Goal: Communication & Community: Answer question/provide support

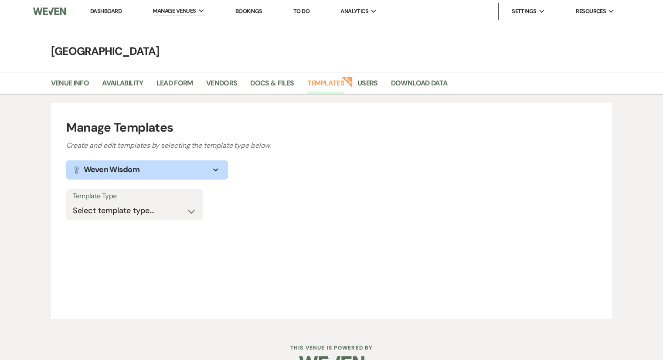
click at [110, 11] on link "Dashboard" at bounding box center [105, 10] width 31 height 7
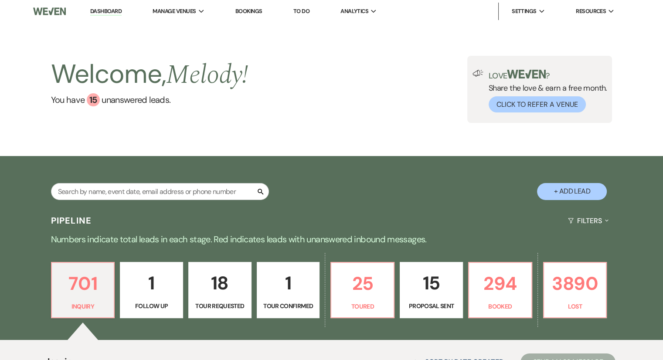
click at [112, 10] on link "Dashboard" at bounding box center [105, 11] width 31 height 8
click at [259, 8] on link "Bookings" at bounding box center [248, 10] width 27 height 7
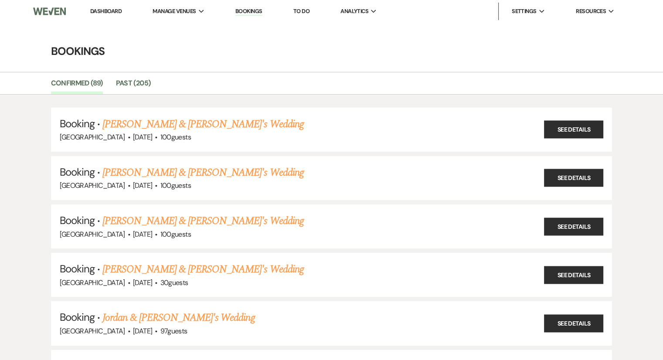
click at [106, 5] on li "Dashboard" at bounding box center [106, 11] width 40 height 17
click at [109, 14] on link "Dashboard" at bounding box center [105, 10] width 31 height 7
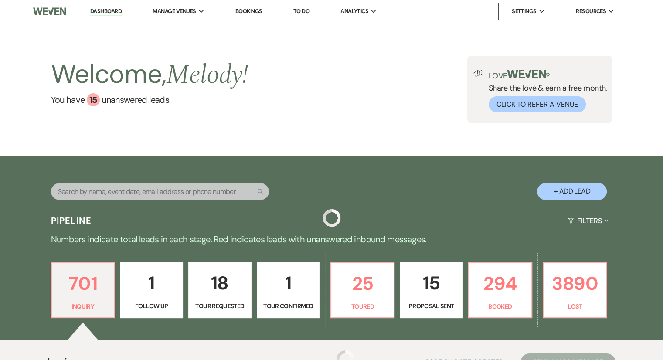
click at [114, 21] on nav "Dashboard Manage Venues Expand Chimney Pond Farm Bookings To Do Analytics Expan…" at bounding box center [331, 11] width 663 height 23
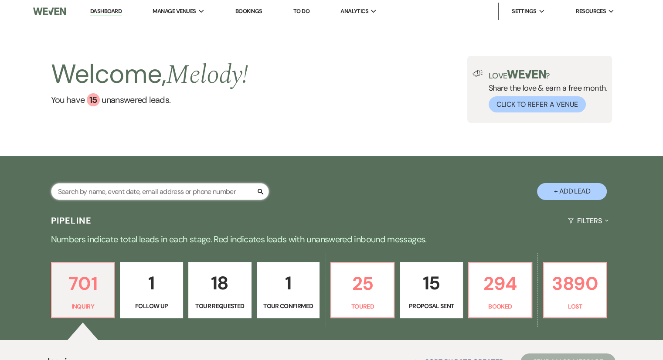
click at [69, 191] on input "text" at bounding box center [160, 191] width 218 height 17
type input "[PERSON_NAME]"
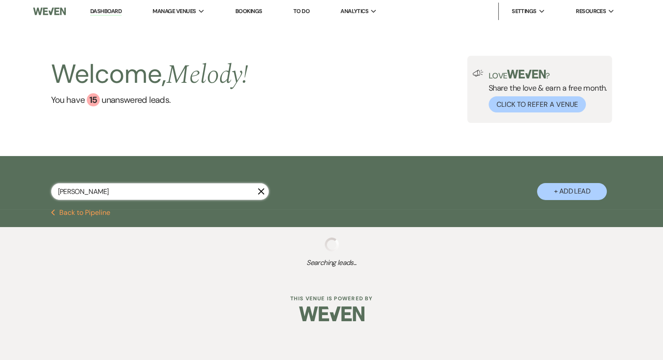
select select "6"
select select "8"
select select "6"
select select "8"
select select "5"
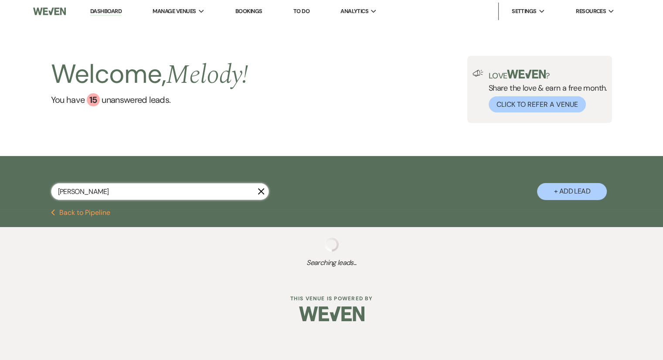
select select "8"
select select "5"
select select "8"
select select "5"
select select "8"
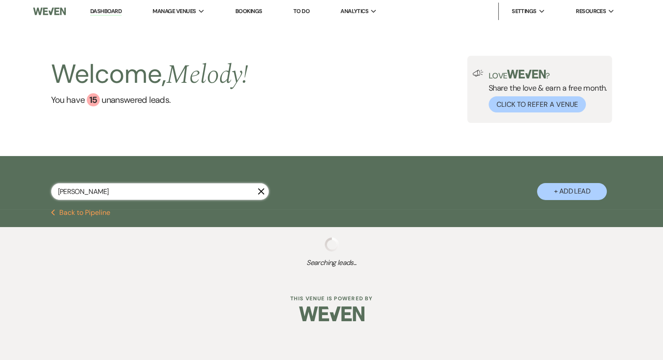
select select "5"
select select "8"
select select "5"
select select "8"
select select "5"
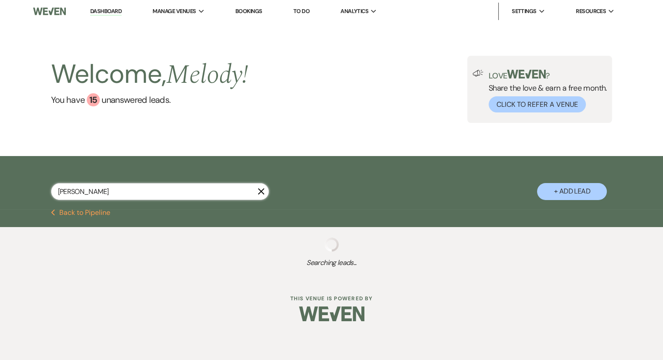
select select "8"
select select "5"
select select "8"
select select "5"
select select "8"
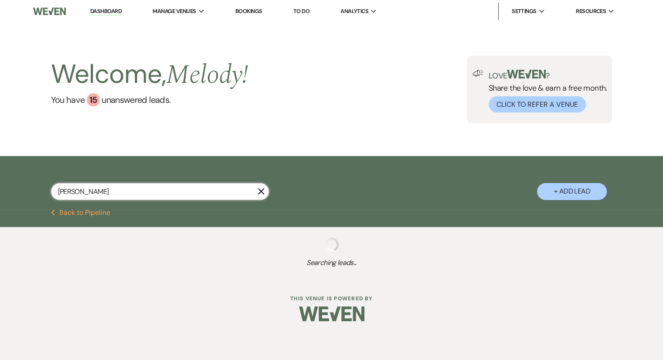
select select "5"
select select "8"
select select "6"
select select "8"
select select "5"
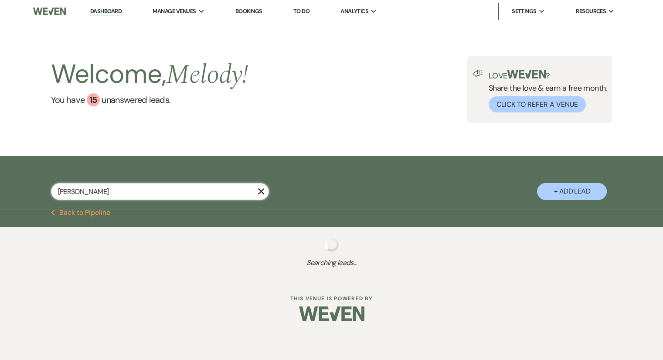
select select "8"
select select "5"
select select "8"
select select "5"
select select "8"
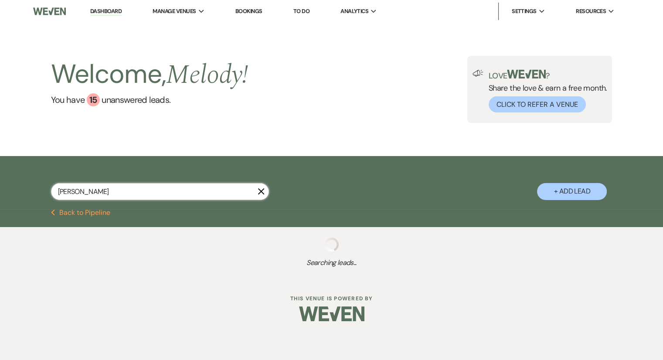
select select "5"
select select "8"
select select "5"
select select "8"
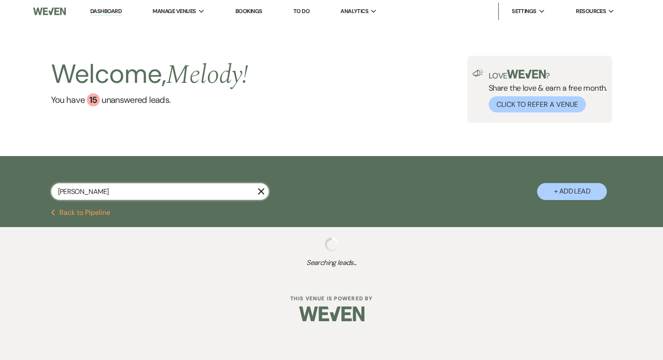
select select "1"
select select "8"
select select "5"
select select "8"
select select "5"
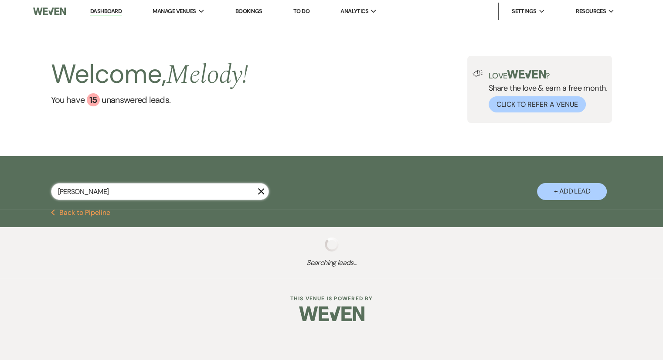
select select "8"
select select "5"
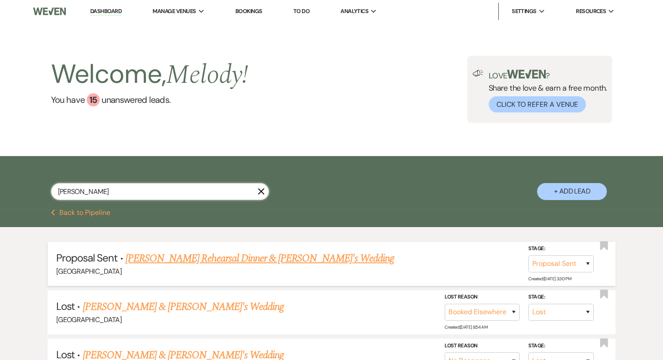
type input "[PERSON_NAME]"
click at [240, 265] on link "[PERSON_NAME] Rehearsal Dinner & [PERSON_NAME]'s Wedding" at bounding box center [260, 259] width 268 height 16
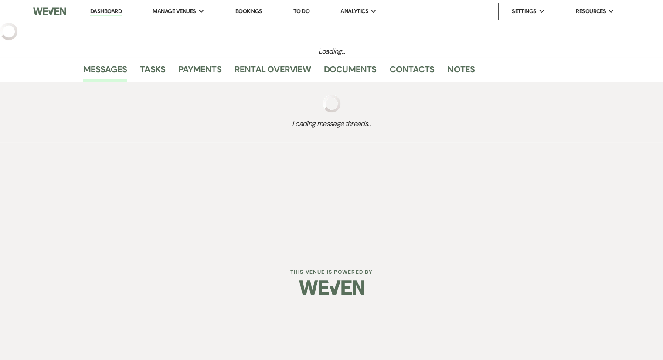
select select "6"
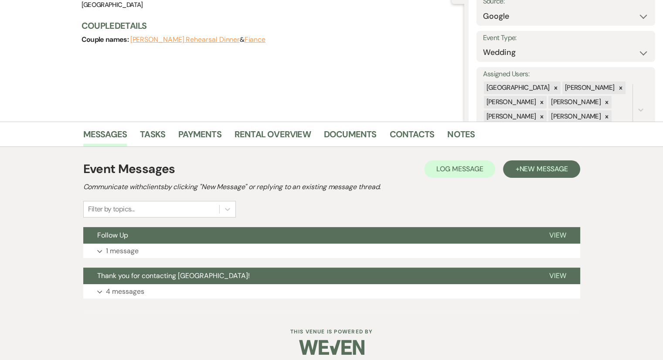
scroll to position [105, 0]
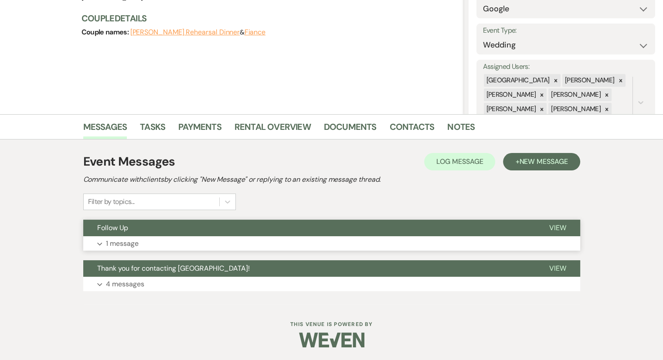
click at [128, 246] on p "1 message" at bounding box center [122, 243] width 33 height 11
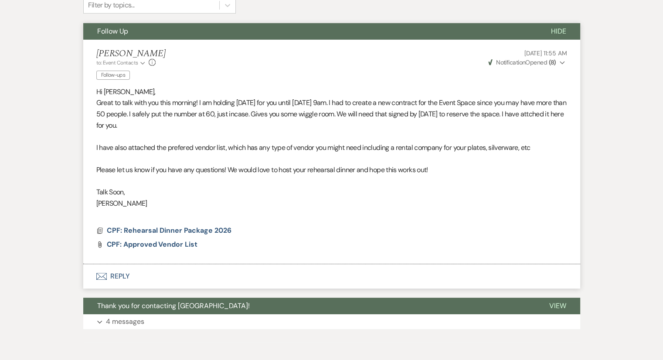
scroll to position [305, 0]
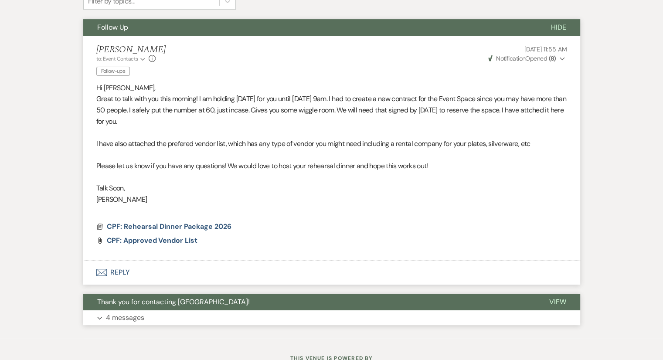
click at [122, 320] on p "4 messages" at bounding box center [125, 317] width 38 height 11
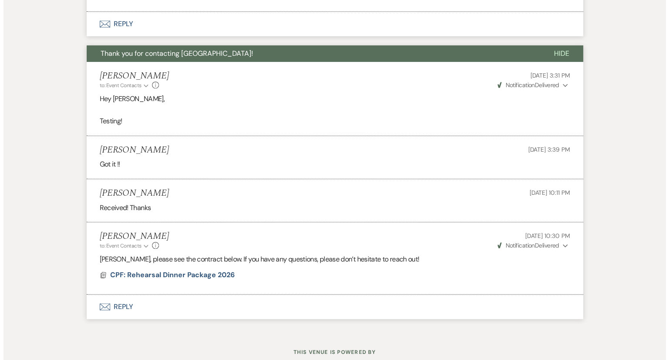
scroll to position [552, 0]
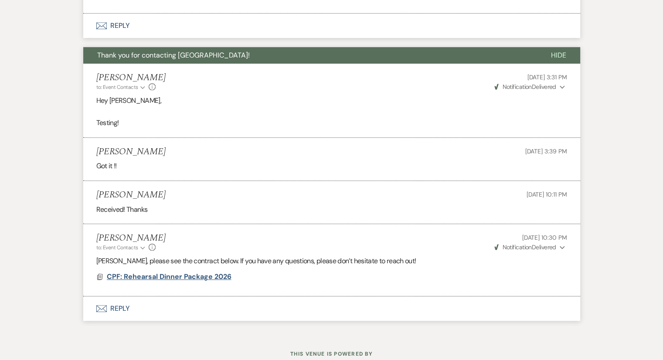
click at [179, 276] on span "CPF: Rehearsal Dinner Package 2026" at bounding box center [169, 276] width 125 height 9
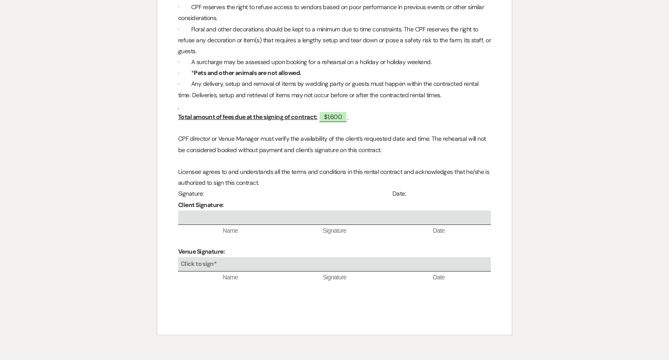
scroll to position [1122, 0]
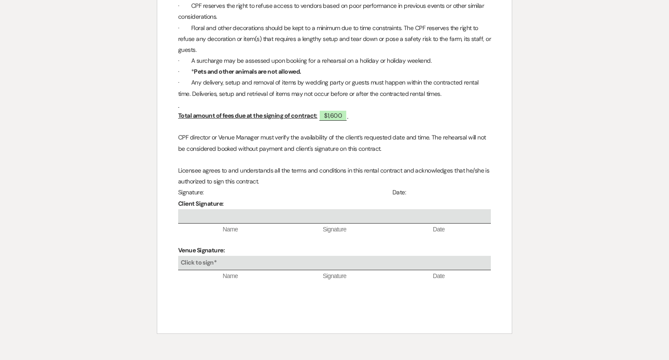
select select "6"
select select "8"
select select "6"
select select "8"
select select "5"
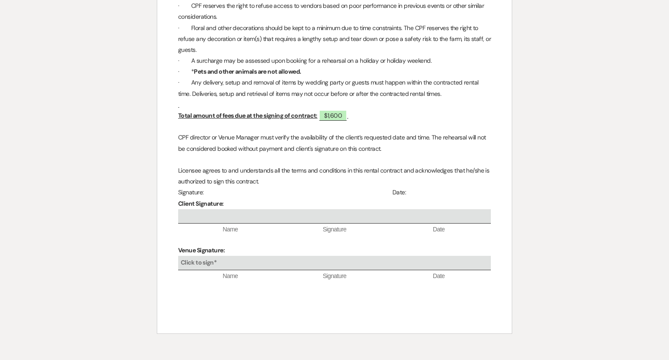
select select "8"
select select "5"
select select "8"
select select "5"
select select "8"
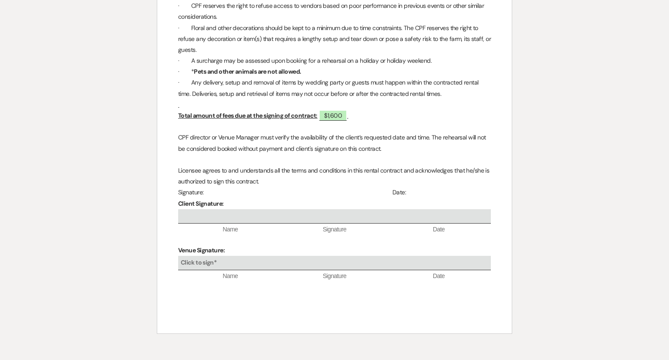
select select "5"
select select "8"
select select "5"
select select "8"
select select "5"
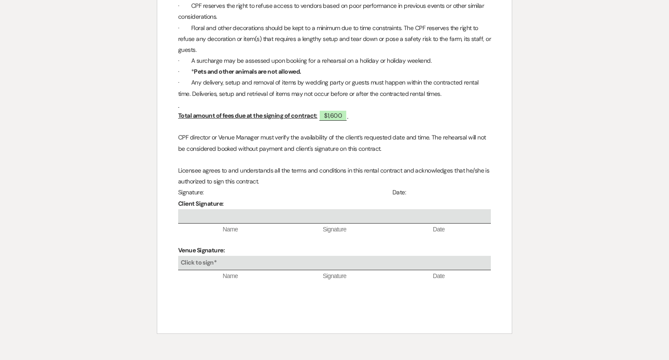
select select "8"
select select "5"
select select "8"
select select "5"
select select "8"
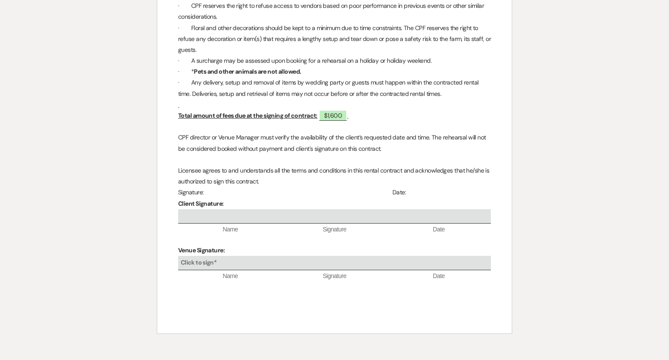
select select "5"
select select "8"
select select "6"
select select "8"
select select "5"
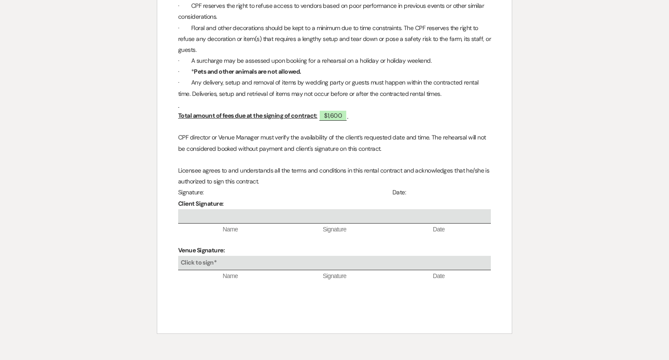
select select "8"
select select "5"
select select "8"
select select "5"
select select "8"
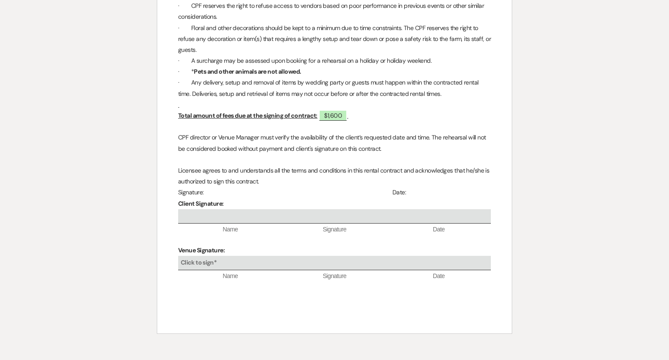
select select "5"
select select "8"
select select "5"
select select "8"
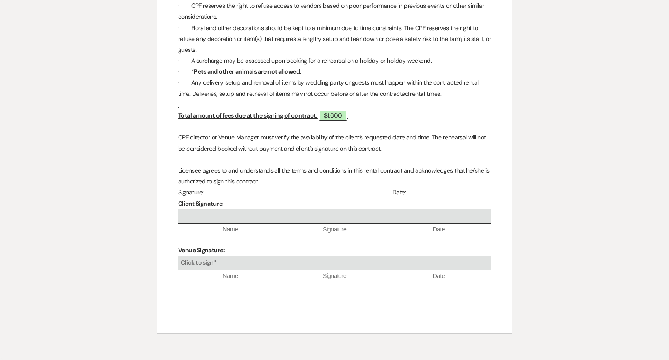
select select "1"
select select "8"
select select "5"
select select "8"
select select "5"
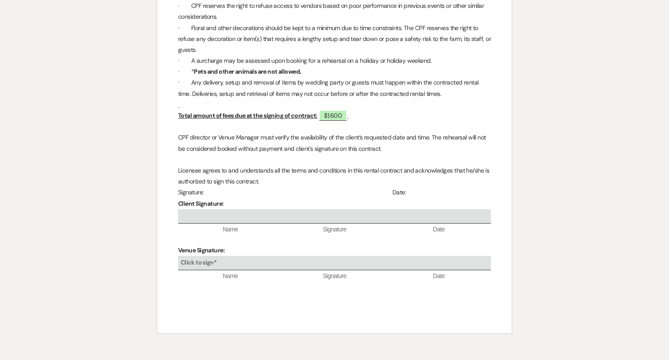
select select "8"
select select "5"
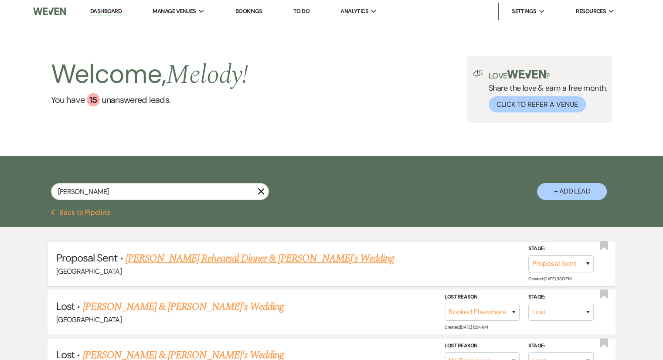
click at [195, 255] on link "[PERSON_NAME] Rehearsal Dinner & [PERSON_NAME]'s Wedding" at bounding box center [260, 259] width 268 height 16
select select "6"
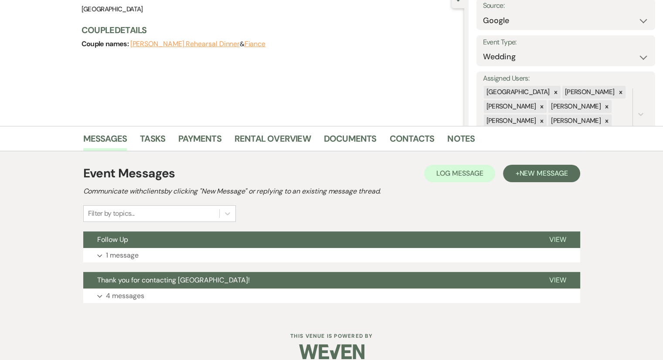
scroll to position [105, 0]
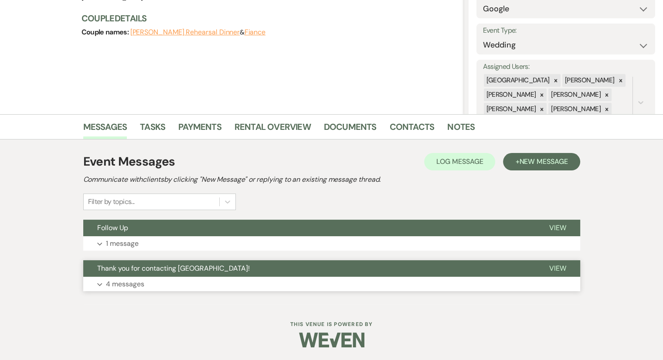
click at [122, 284] on p "4 messages" at bounding box center [125, 284] width 38 height 11
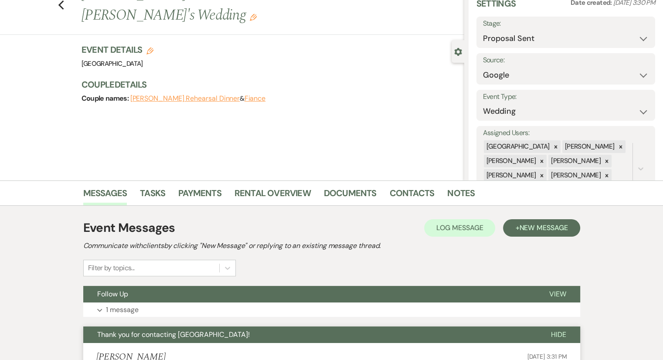
scroll to position [0, 0]
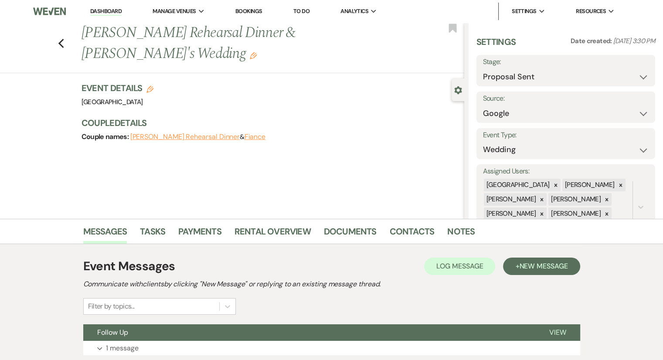
click at [329, 198] on div "Previous [PERSON_NAME] Rehearsal Dinner & Fiance's Wedding Edit Bookmark Gear S…" at bounding box center [232, 121] width 464 height 196
click at [108, 11] on link "Dashboard" at bounding box center [105, 11] width 31 height 8
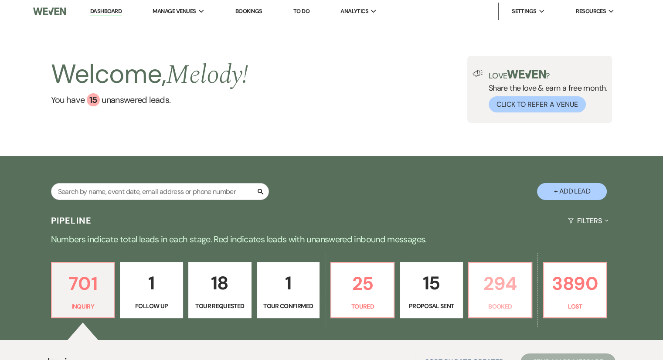
drag, startPoint x: 486, startPoint y: 302, endPoint x: 668, endPoint y: 14, distance: 340.3
click at [486, 302] on p "Booked" at bounding box center [500, 307] width 52 height 10
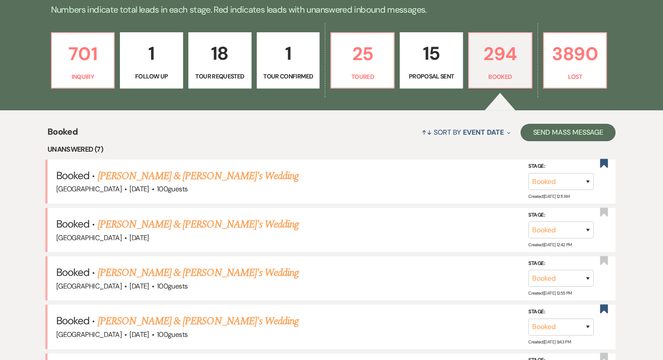
scroll to position [240, 0]
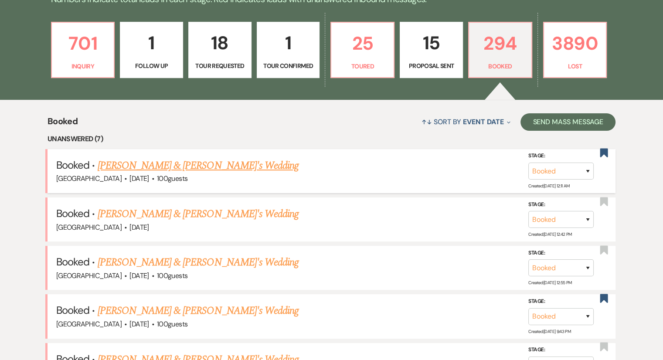
click at [219, 168] on link "[PERSON_NAME] & [PERSON_NAME]'s Wedding" at bounding box center [198, 166] width 201 height 16
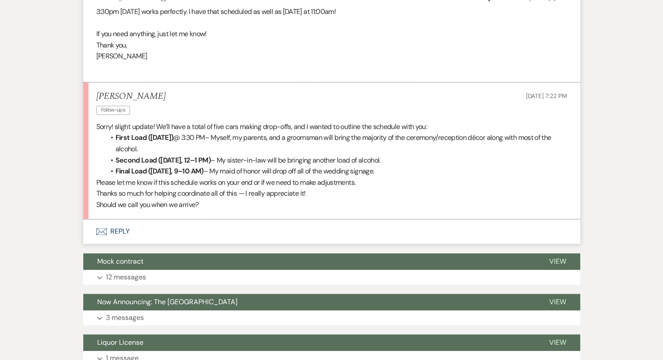
scroll to position [1150, 0]
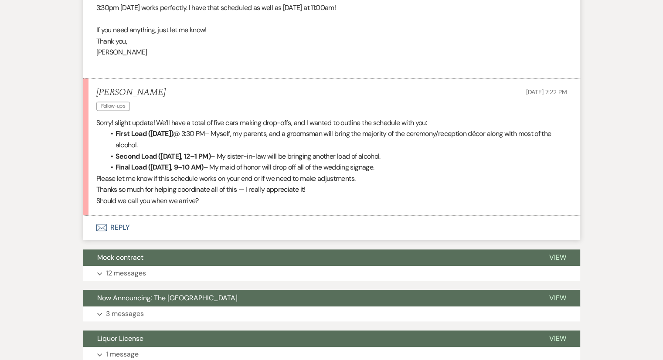
click at [115, 229] on button "Envelope Reply" at bounding box center [331, 227] width 497 height 24
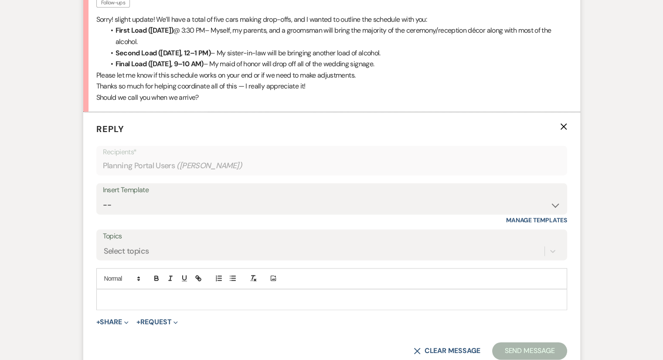
scroll to position [1313, 0]
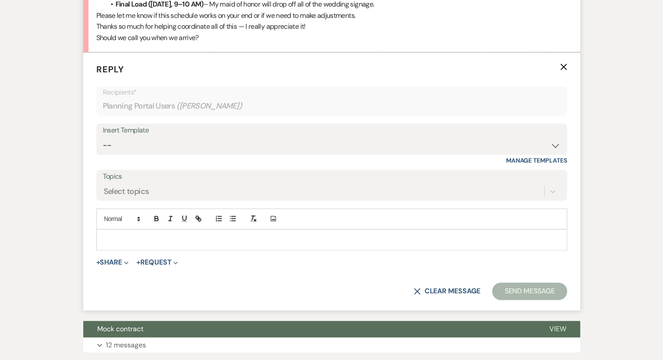
click at [115, 235] on p at bounding box center [331, 240] width 457 height 10
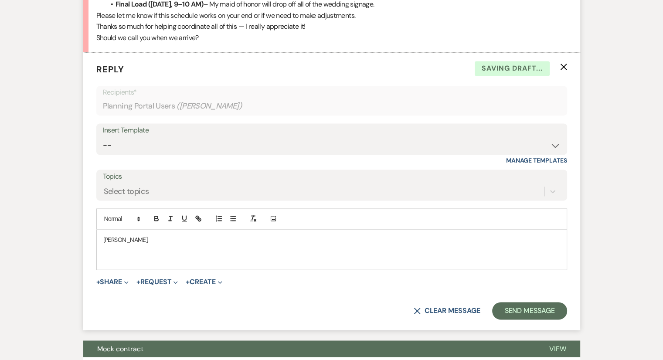
click at [105, 255] on p at bounding box center [331, 260] width 457 height 10
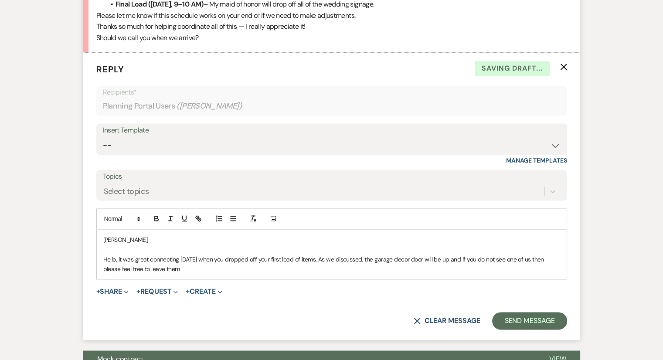
click at [105, 255] on p "Hello, it was great connecting [DATE] when you dropped off your first load of i…" at bounding box center [331, 265] width 457 height 20
click at [187, 272] on p "Hello, it was great connecting [DATE] when you dropped off your first load of i…" at bounding box center [331, 265] width 457 height 20
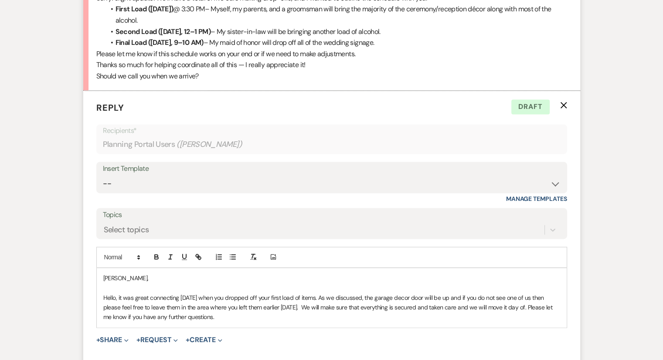
scroll to position [1277, 0]
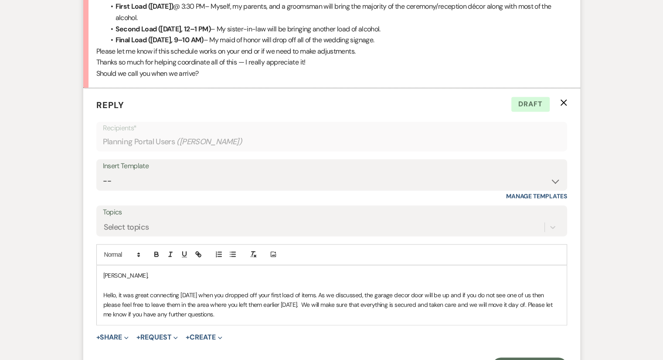
click at [436, 304] on p "Hello, it was great connecting [DATE] when you dropped off your first load of i…" at bounding box center [331, 304] width 457 height 29
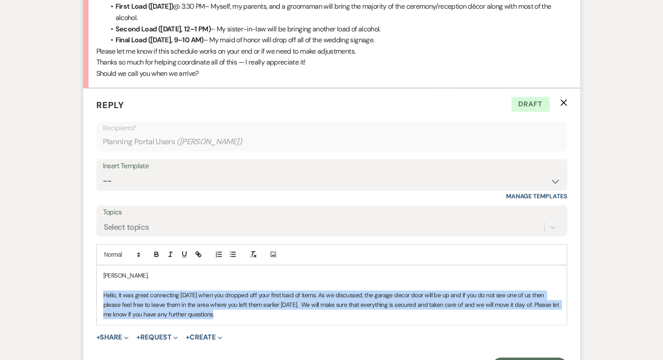
drag, startPoint x: 207, startPoint y: 317, endPoint x: 105, endPoint y: 290, distance: 105.9
click at [105, 290] on p "Hello, it was great connecting [DATE] when you dropped off your first load of i…" at bounding box center [331, 304] width 457 height 29
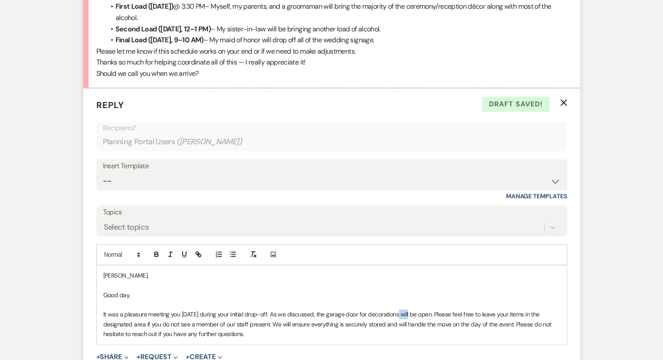
drag, startPoint x: 405, startPoint y: 314, endPoint x: 397, endPoint y: 311, distance: 8.8
click at [397, 311] on p "It was a pleasure meeting you [DATE] during your initial drop-off. As we discus…" at bounding box center [331, 323] width 457 height 29
click at [311, 315] on p "It was a pleasure meeting you [DATE] during your initial drop-off. As we discus…" at bounding box center [331, 323] width 457 height 29
click at [312, 313] on p "It was a pleasure meeting you [DATE] during your initial drop-off. As we discus…" at bounding box center [331, 323] width 457 height 29
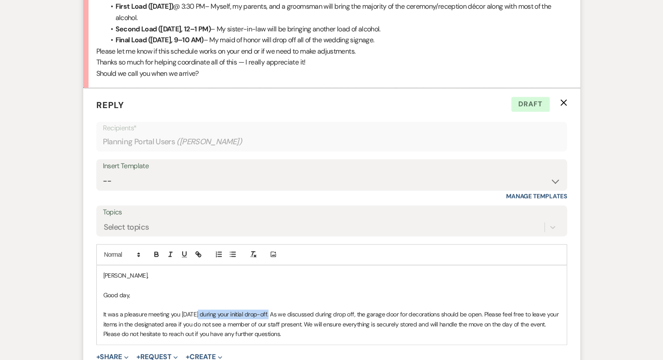
drag, startPoint x: 267, startPoint y: 313, endPoint x: 197, endPoint y: 309, distance: 69.8
click at [197, 309] on p "It was a pleasure meeting you [DATE] during your initial drop-off. As we discus…" at bounding box center [331, 323] width 457 height 29
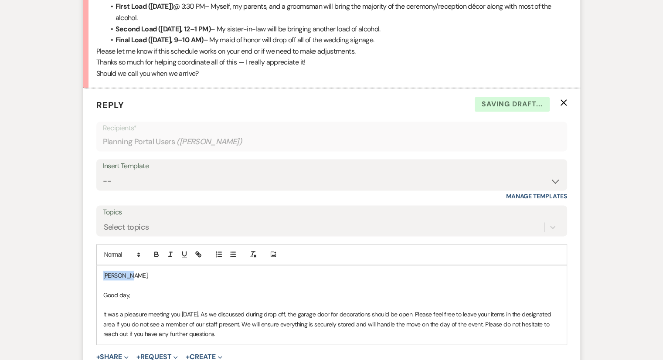
drag, startPoint x: 130, startPoint y: 272, endPoint x: 98, endPoint y: 273, distance: 32.3
click at [98, 273] on div "[PERSON_NAME], Good day, It was a pleasure meeting you [DATE]. As we discussed …" at bounding box center [332, 304] width 470 height 79
click at [101, 295] on div "Good day, It was a pleasure meeting you [DATE]. As we discussed during drop off…" at bounding box center [332, 304] width 470 height 79
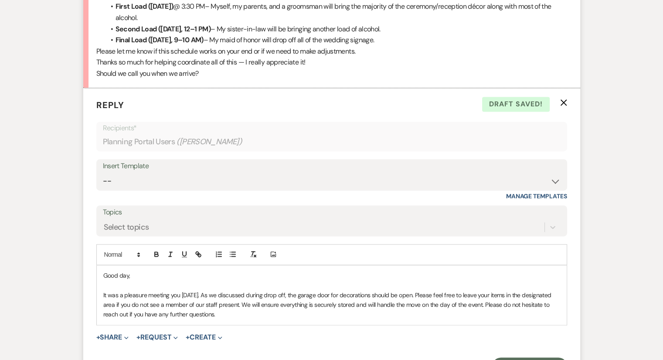
click at [198, 314] on p "It was a pleasure meeting you [DATE]. As we discussed during drop off, the gara…" at bounding box center [331, 304] width 457 height 29
click at [123, 333] on p at bounding box center [331, 334] width 457 height 10
click at [410, 294] on p "It was a pleasure meeting you [DATE]. As we discussed during drop off, the gara…" at bounding box center [331, 304] width 457 height 29
click at [234, 314] on p "It was a pleasure meeting you [DATE]. As we discussed during drop off, the gara…" at bounding box center [331, 304] width 457 height 29
click at [253, 333] on p "We are so happy that you are here and we can't wait till Saruday!!" at bounding box center [331, 334] width 457 height 10
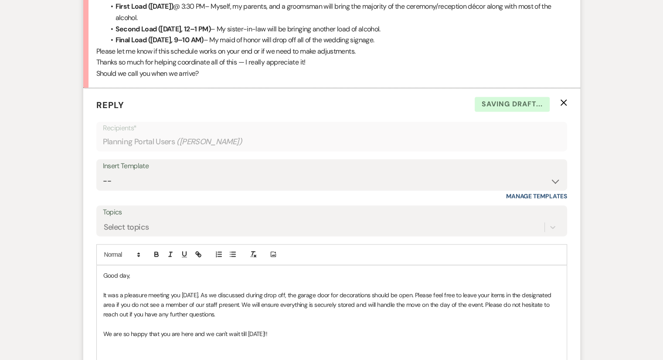
click at [286, 330] on p "We are so happy that you are here and we can't wait till [DATE]!!" at bounding box center [331, 334] width 457 height 10
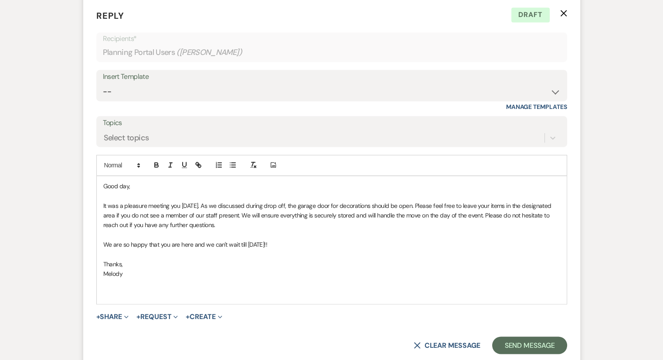
scroll to position [1362, 0]
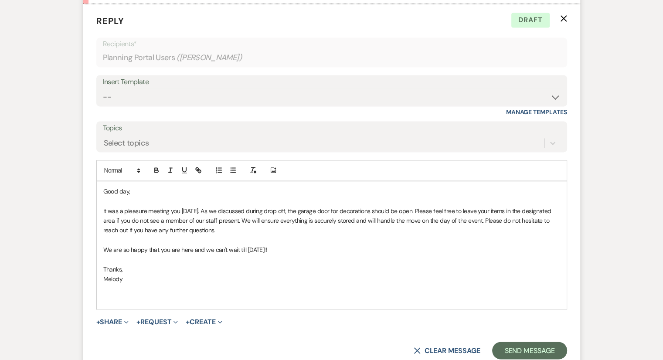
click at [118, 257] on p at bounding box center [331, 260] width 457 height 10
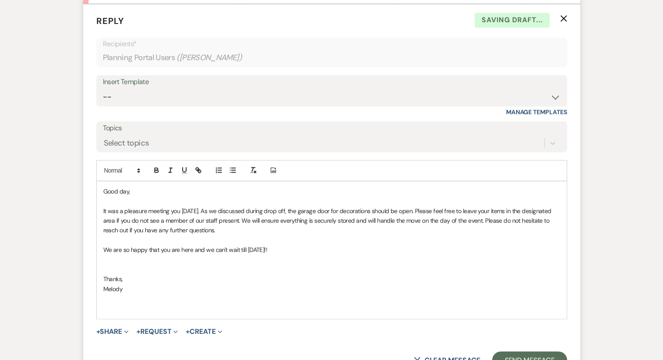
click at [127, 241] on p at bounding box center [331, 240] width 457 height 10
click at [238, 238] on p at bounding box center [331, 240] width 457 height 10
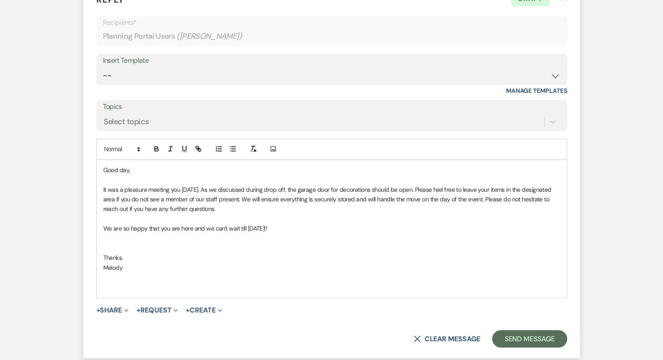
scroll to position [1386, 0]
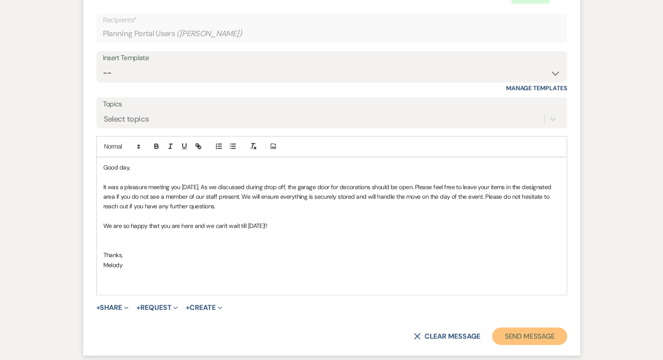
click at [518, 340] on button "Send Message" at bounding box center [529, 335] width 75 height 17
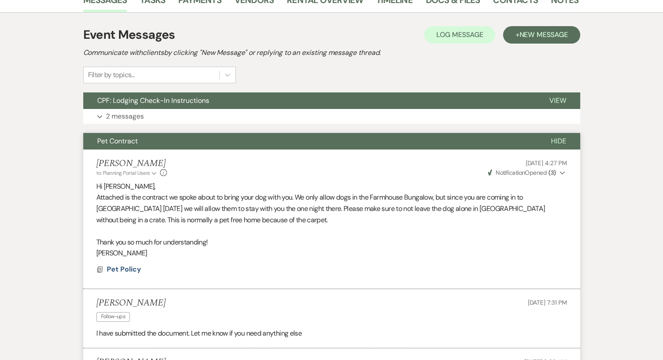
scroll to position [0, 0]
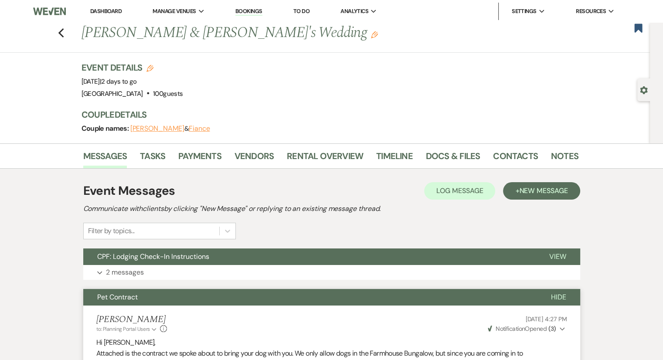
click at [105, 14] on link "Dashboard" at bounding box center [105, 10] width 31 height 7
